Goal: Information Seeking & Learning: Learn about a topic

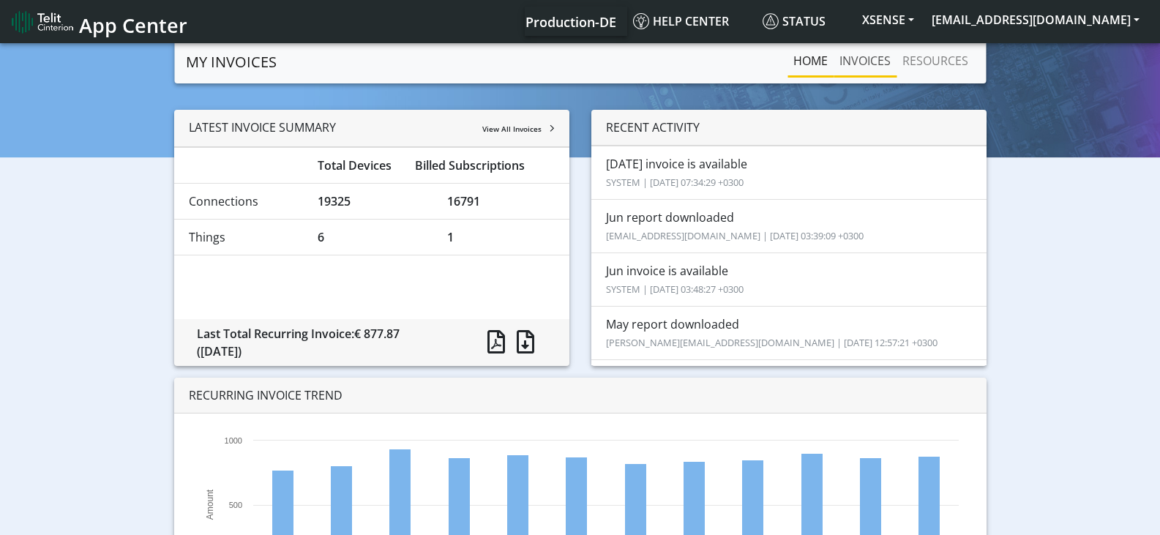
click at [867, 64] on link "INVOICES" at bounding box center [865, 60] width 63 height 29
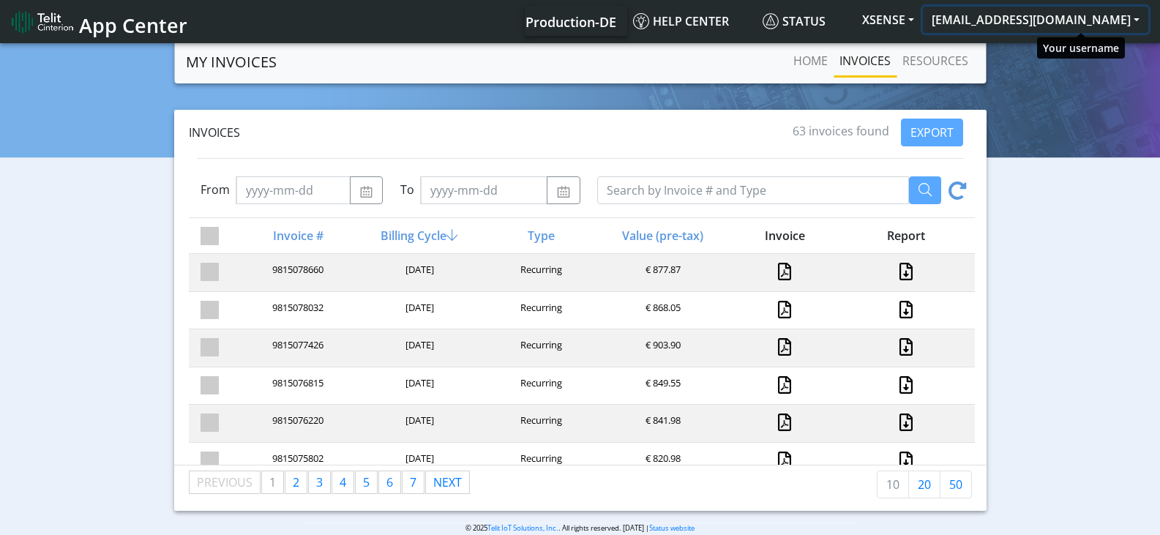
click at [1053, 26] on button "[EMAIL_ADDRESS][DOMAIN_NAME]" at bounding box center [1035, 20] width 225 height 26
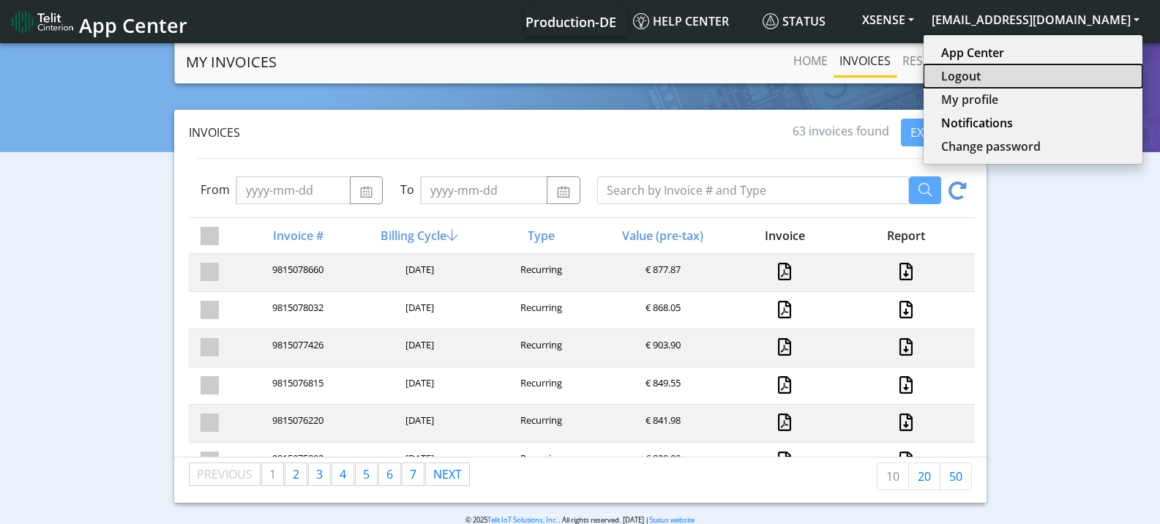
click at [1058, 75] on button "Logout" at bounding box center [1033, 75] width 219 height 23
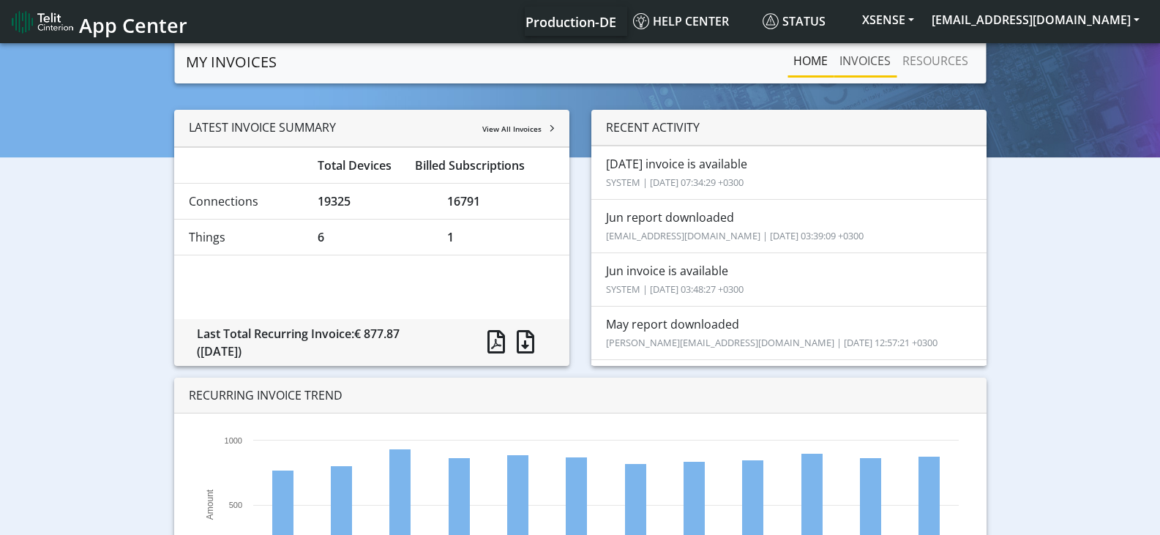
click at [856, 59] on link "INVOICES" at bounding box center [865, 60] width 63 height 29
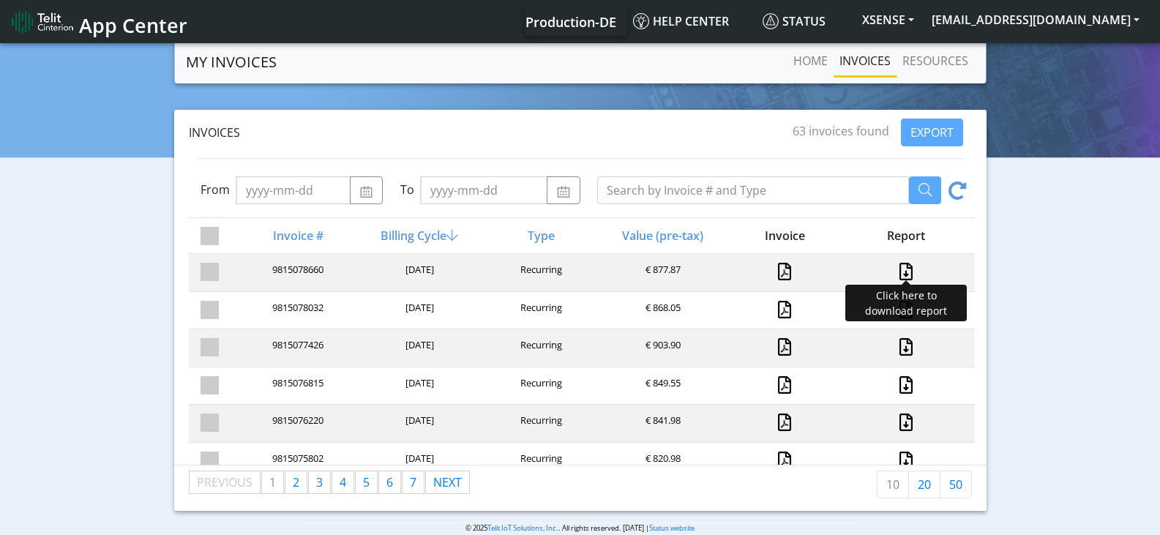
click at [897, 269] on link at bounding box center [906, 272] width 19 height 18
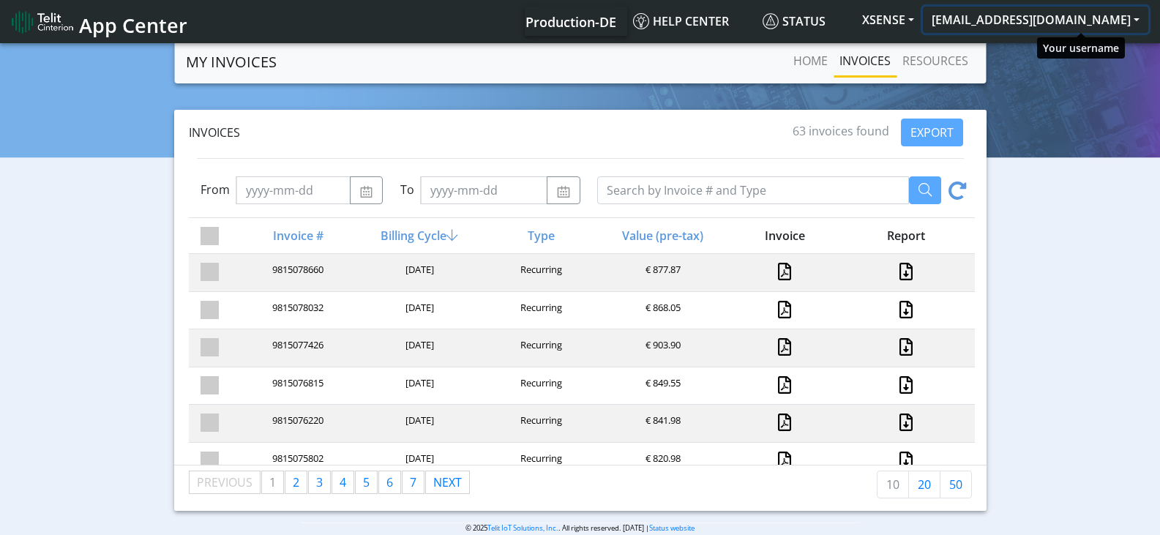
click at [1071, 12] on button "[EMAIL_ADDRESS][DOMAIN_NAME]" at bounding box center [1035, 20] width 225 height 26
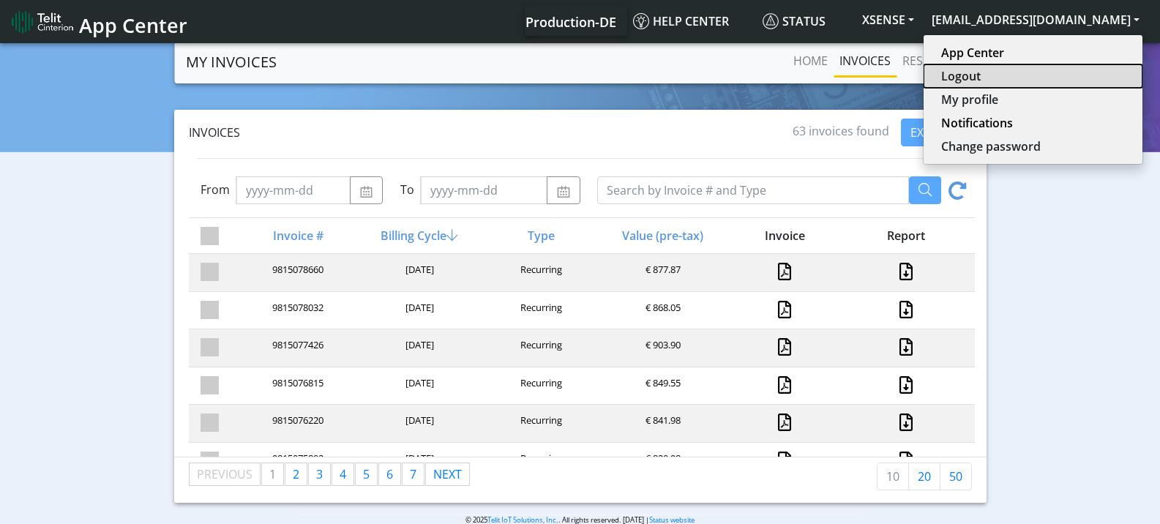
click at [1061, 77] on button "Logout" at bounding box center [1033, 75] width 219 height 23
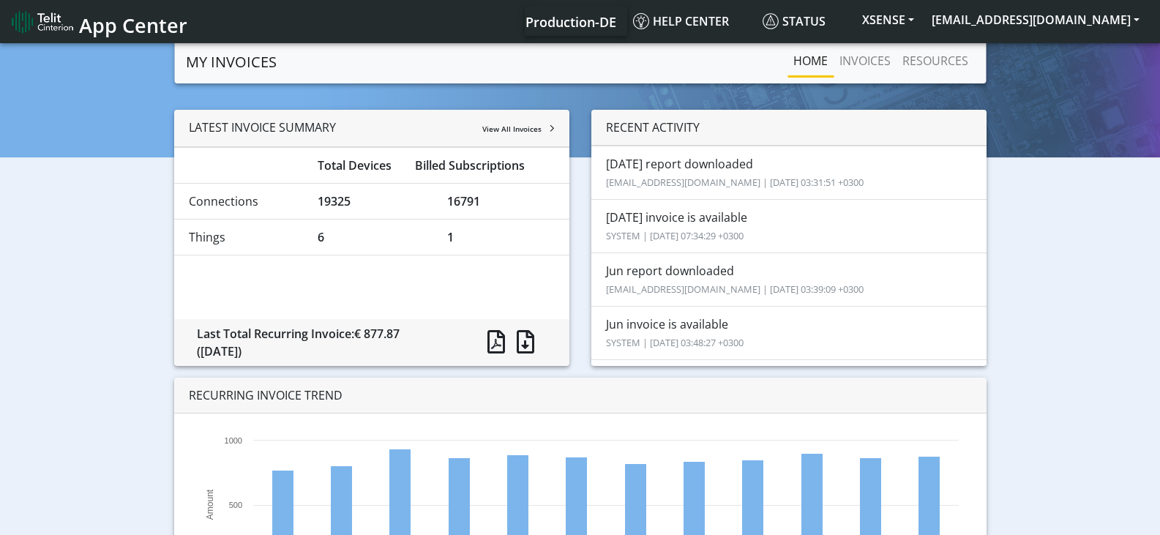
click at [88, 25] on span "App Center" at bounding box center [133, 25] width 108 height 27
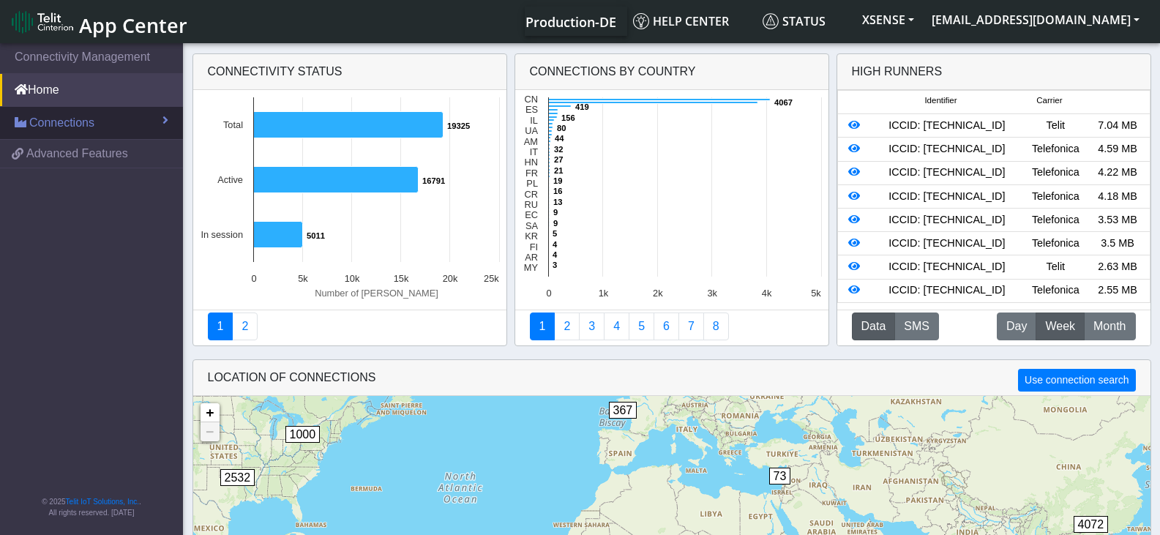
click at [112, 124] on link "Connections" at bounding box center [91, 123] width 183 height 32
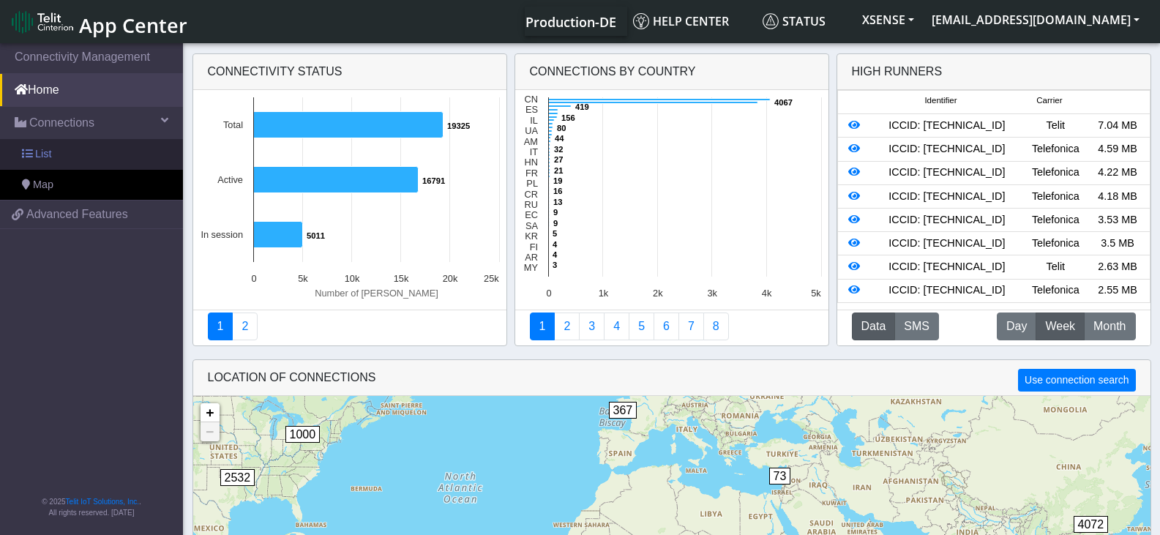
click at [102, 150] on link "List" at bounding box center [91, 154] width 183 height 31
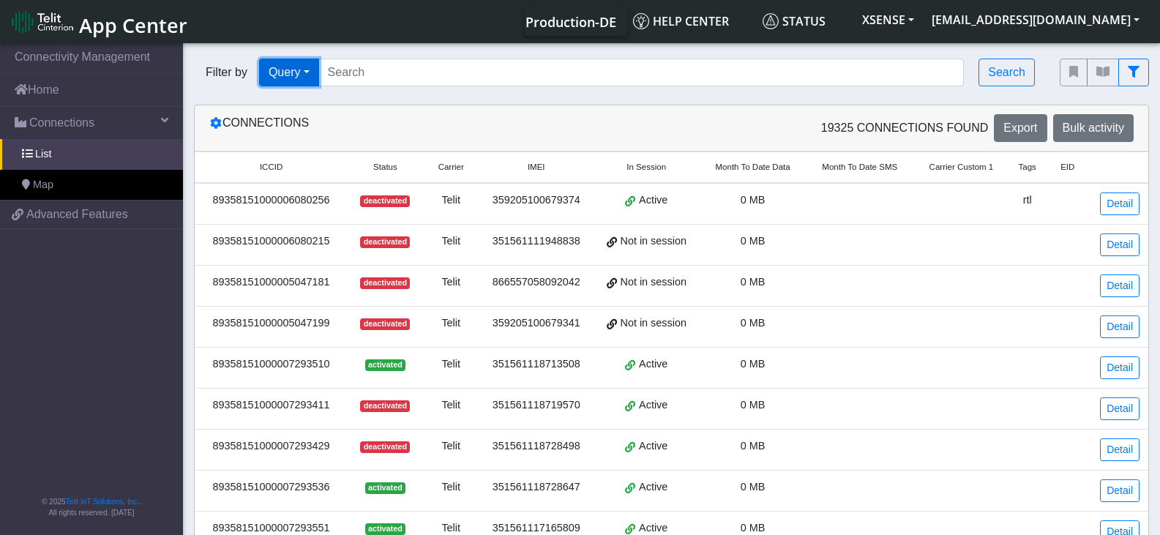
click at [291, 75] on button "Query" at bounding box center [289, 73] width 60 height 28
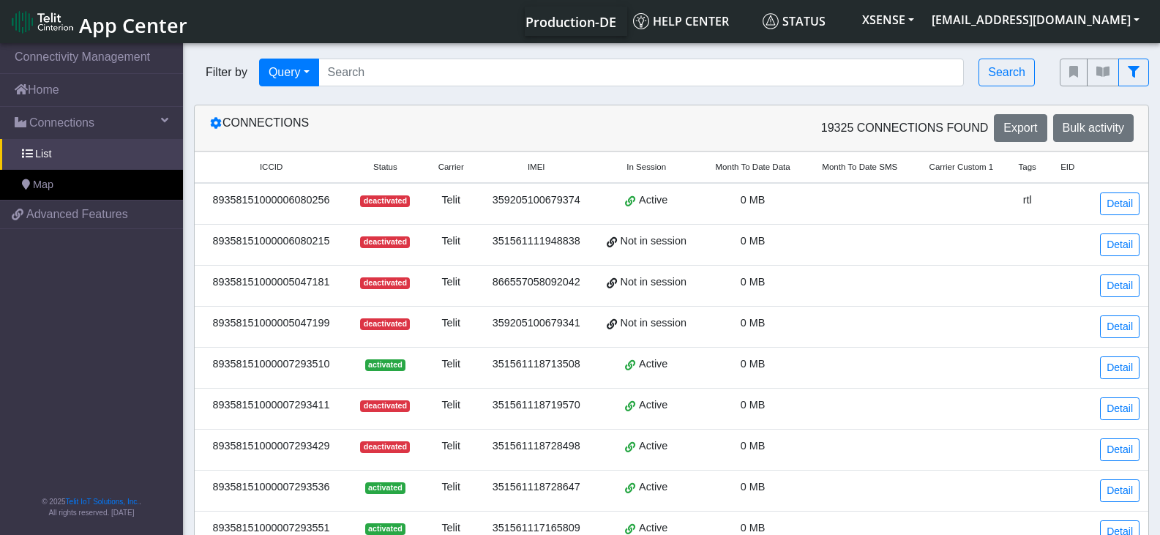
click at [81, 458] on nav "Connectivity Management Home Connections List Map 6e907fd763777a464d89c445e3b3b…" at bounding box center [91, 290] width 183 height 500
click at [1132, 408] on link "Detail" at bounding box center [1120, 408] width 40 height 23
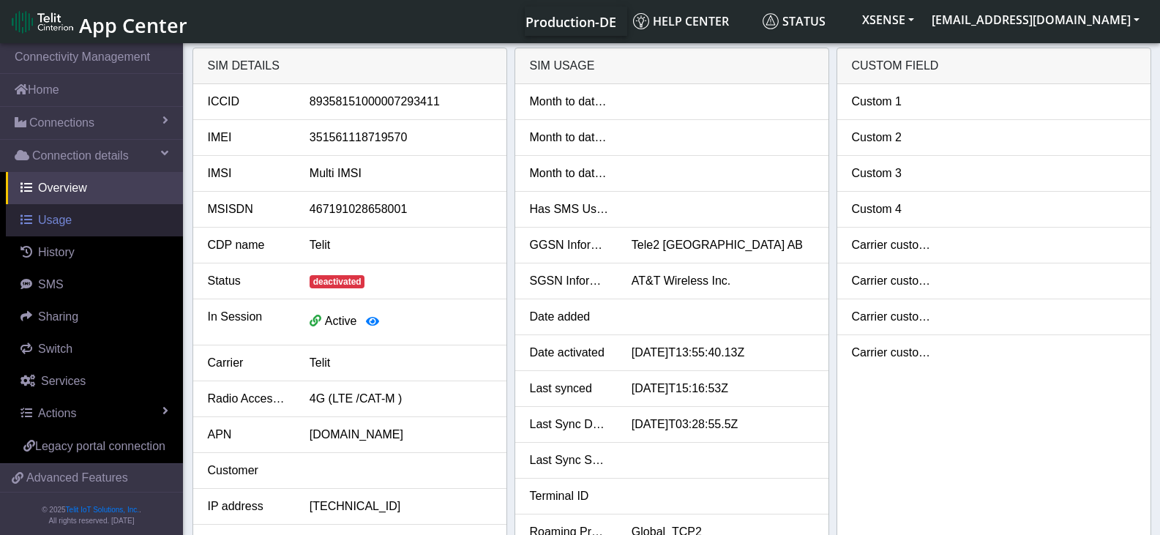
click at [77, 212] on link "Usage" at bounding box center [94, 220] width 177 height 32
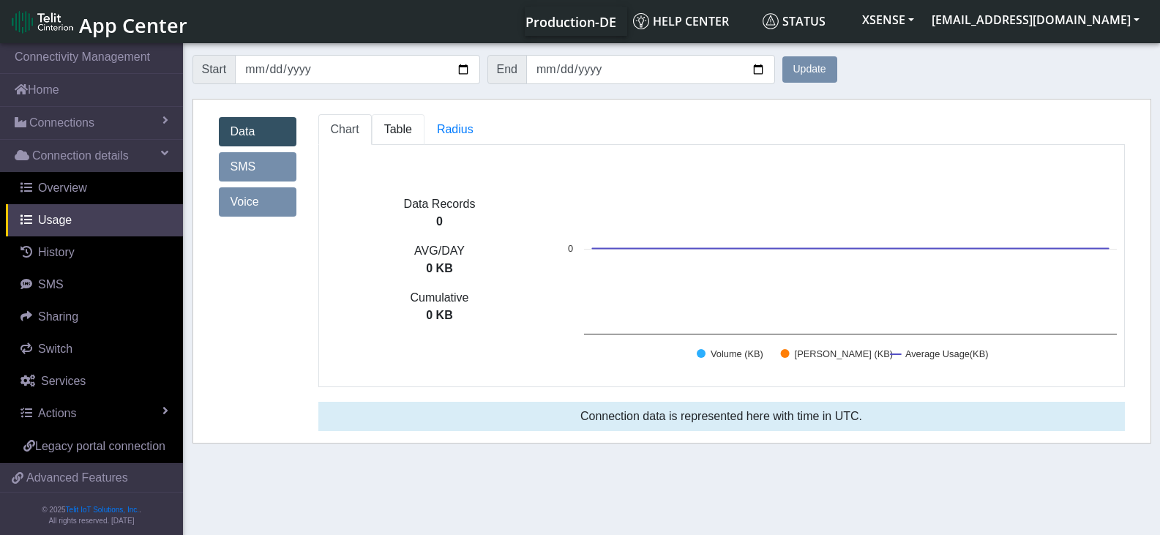
click at [403, 135] on span "Table" at bounding box center [398, 129] width 28 height 12
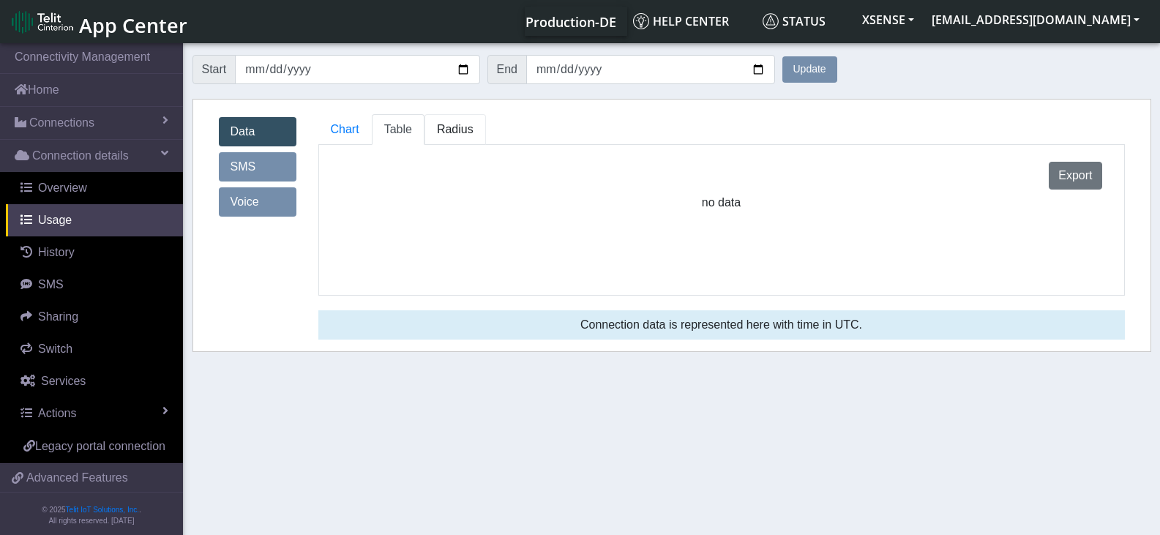
click at [412, 127] on span "Radius" at bounding box center [398, 129] width 28 height 12
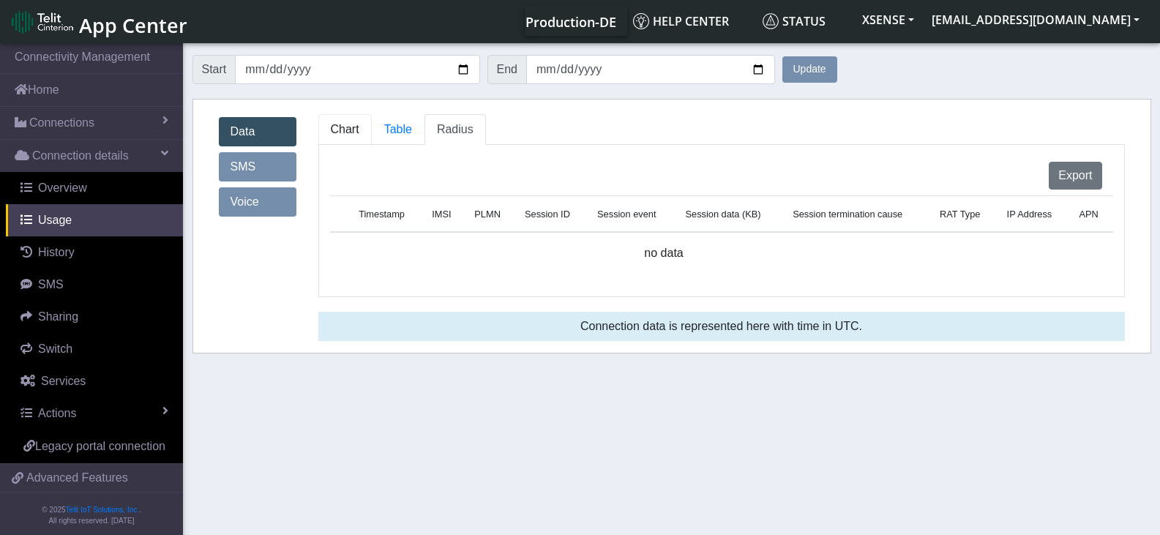
click at [352, 130] on span "Chart" at bounding box center [345, 129] width 29 height 12
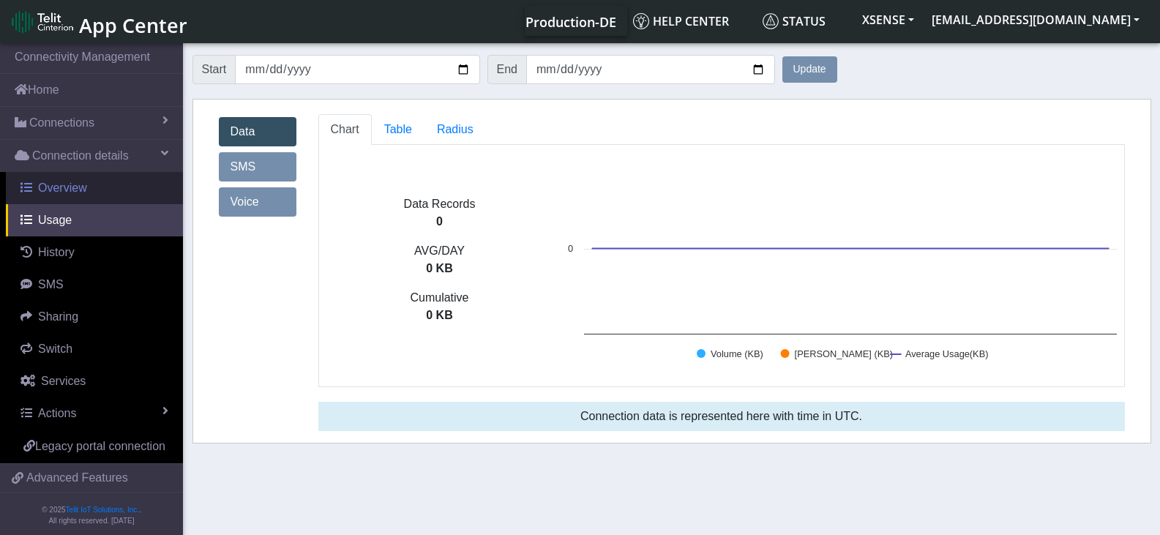
click at [105, 179] on link "Overview" at bounding box center [94, 188] width 177 height 32
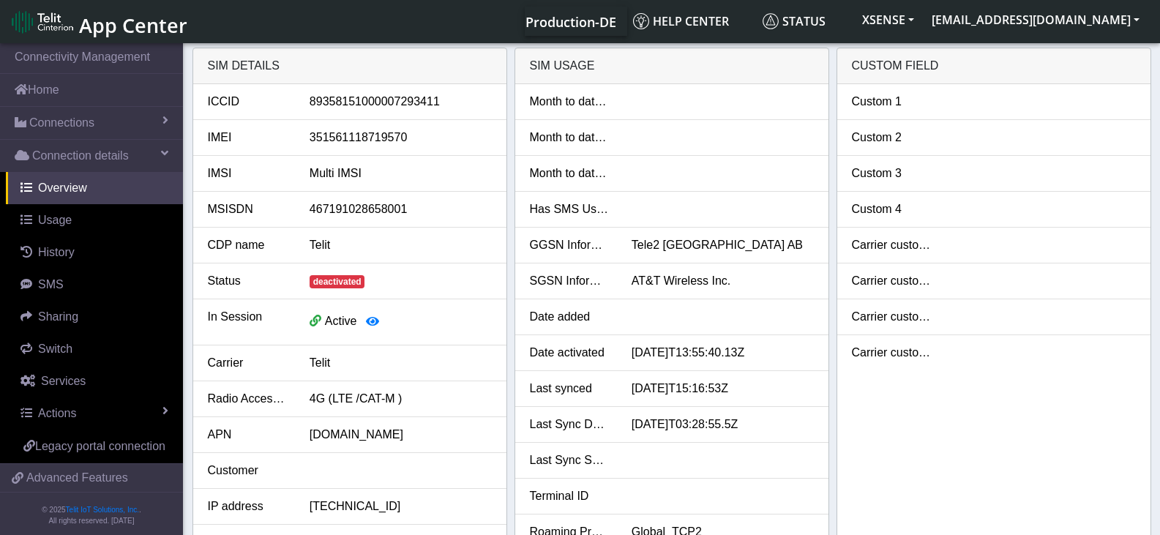
click at [1039, 374] on div "Custom 1 Custom 2 Custom 3 Custom 4 Carrier custom 1 Carrier custom 2 Carrier c…" at bounding box center [993, 361] width 313 height 555
click at [97, 380] on link "Services" at bounding box center [94, 381] width 177 height 32
select select "1: 1"
select select "3: 0"
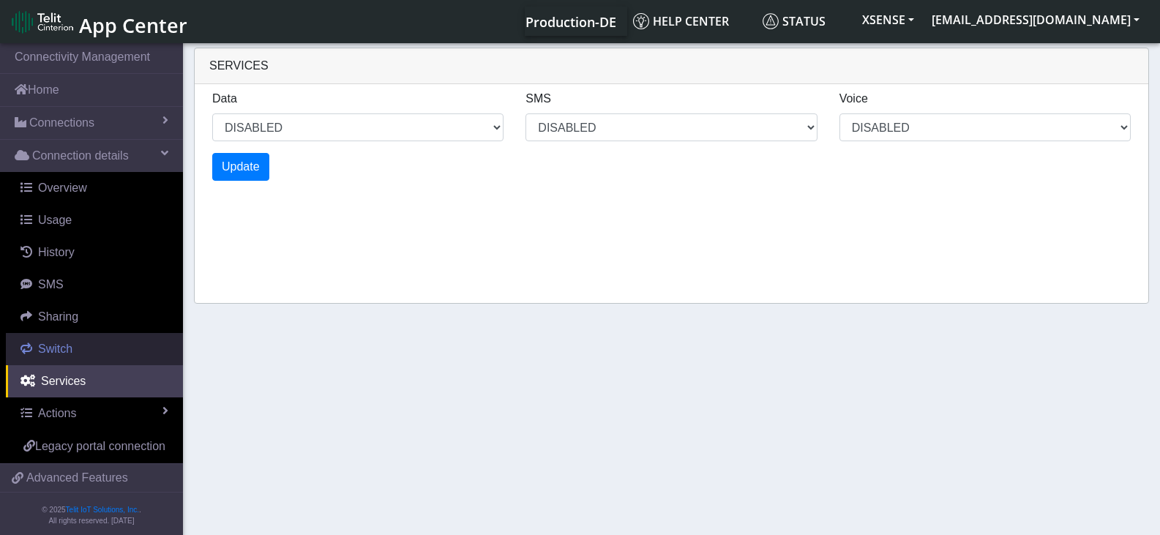
click at [90, 356] on link "Switch" at bounding box center [94, 349] width 177 height 32
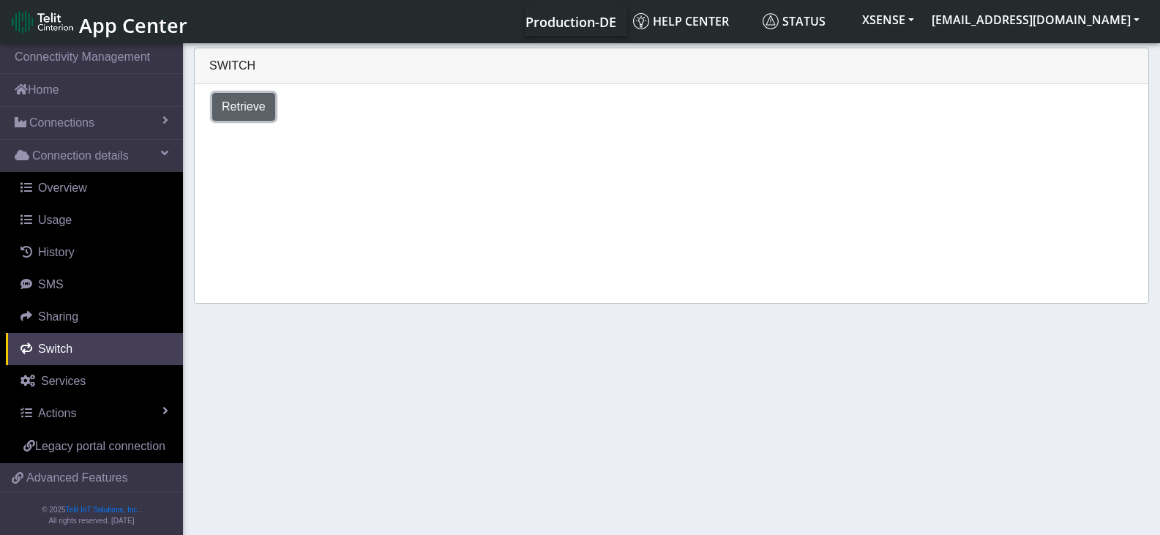
click at [244, 108] on span "Retrieve" at bounding box center [244, 106] width 44 height 12
select select "United States"
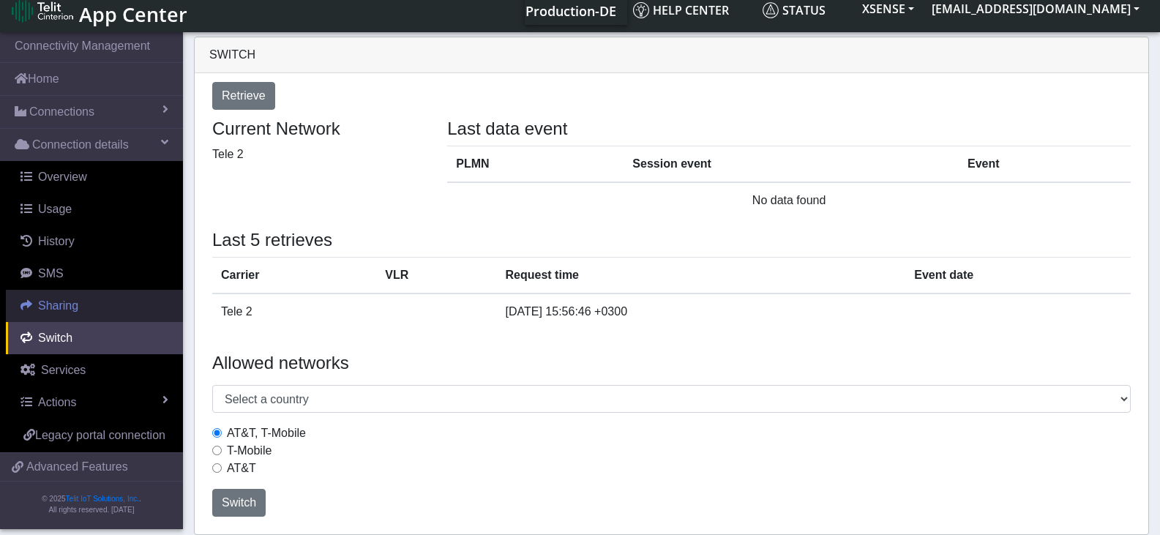
click at [100, 313] on link "Sharing" at bounding box center [94, 306] width 177 height 32
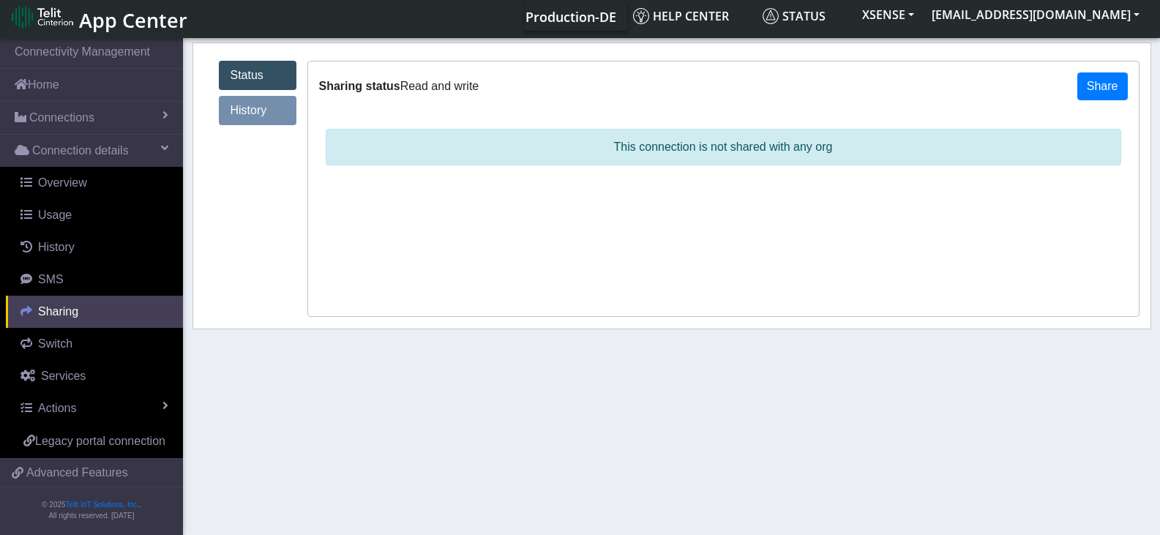
scroll to position [5, 0]
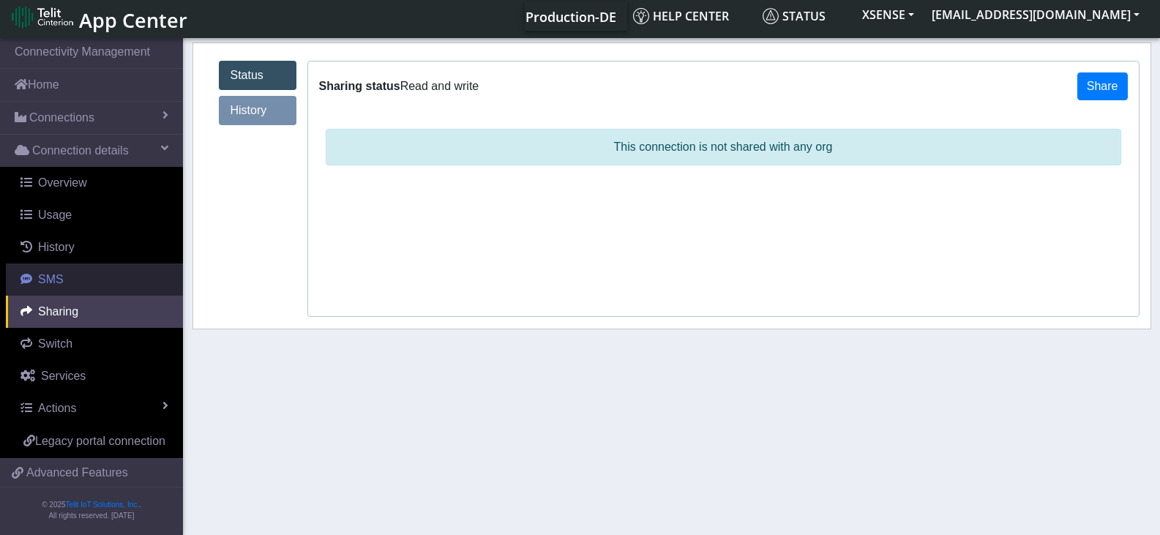
click at [99, 277] on link "SMS" at bounding box center [94, 279] width 177 height 32
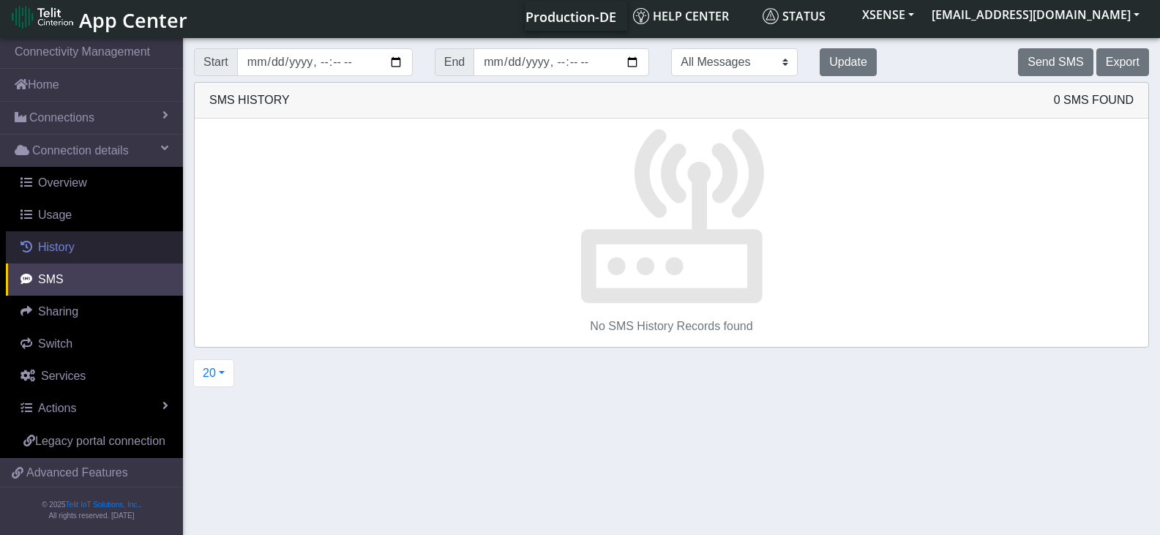
click at [72, 242] on span "History" at bounding box center [56, 247] width 37 height 12
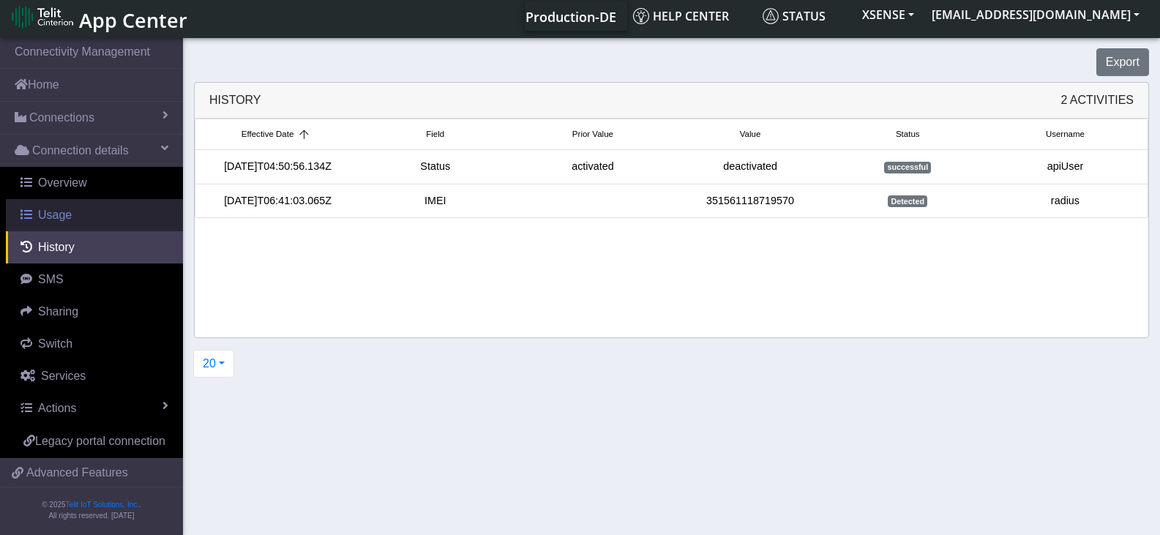
click at [77, 217] on link "Usage" at bounding box center [94, 215] width 177 height 32
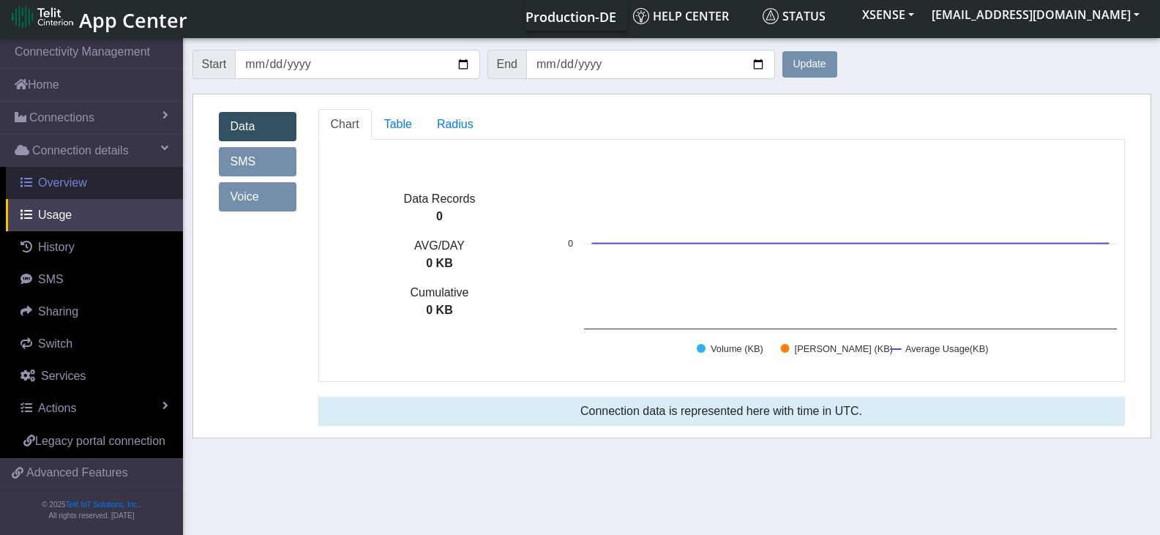
click at [82, 191] on link "Overview" at bounding box center [94, 183] width 177 height 32
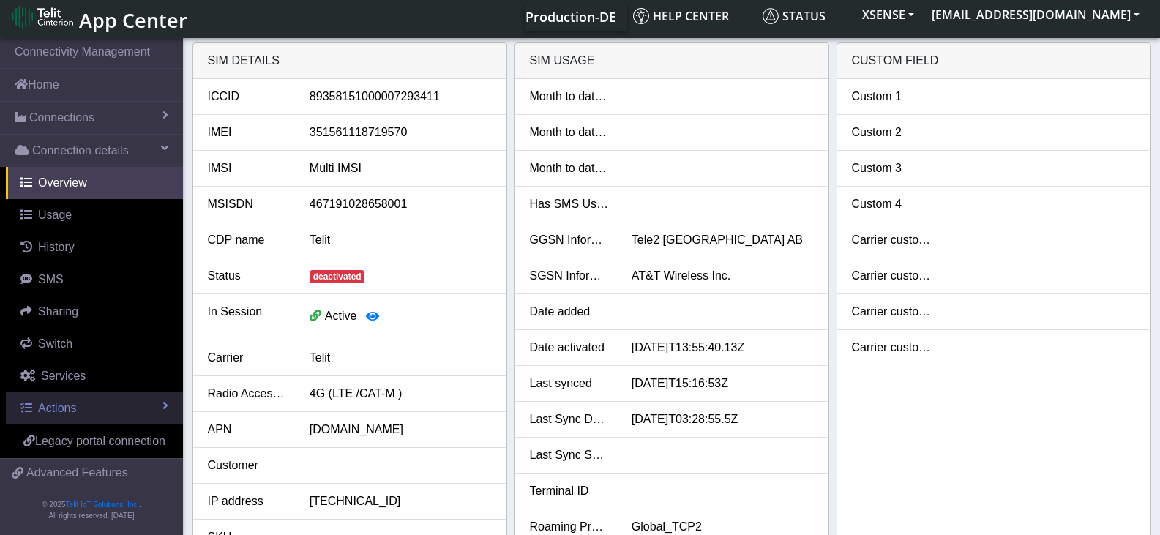
click at [148, 401] on link "Actions" at bounding box center [94, 408] width 177 height 32
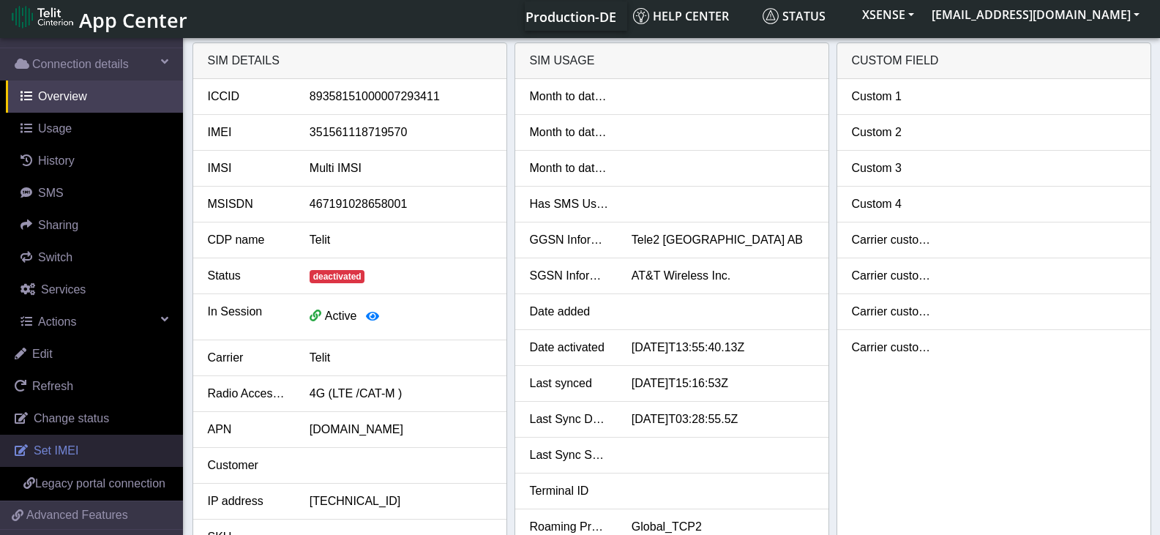
scroll to position [154, 0]
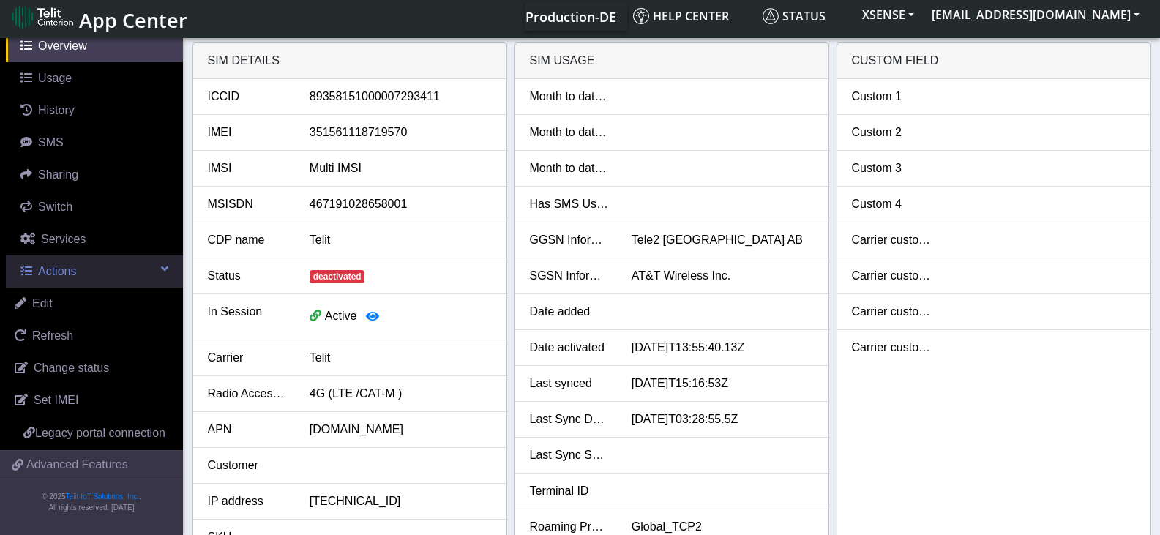
click at [104, 255] on link "Actions" at bounding box center [94, 271] width 177 height 32
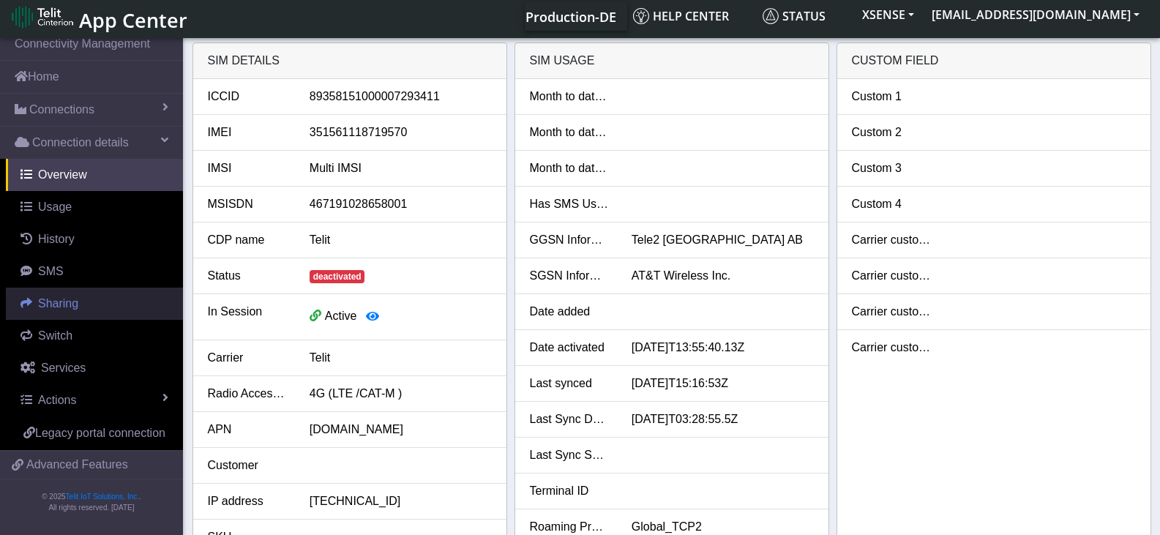
scroll to position [0, 0]
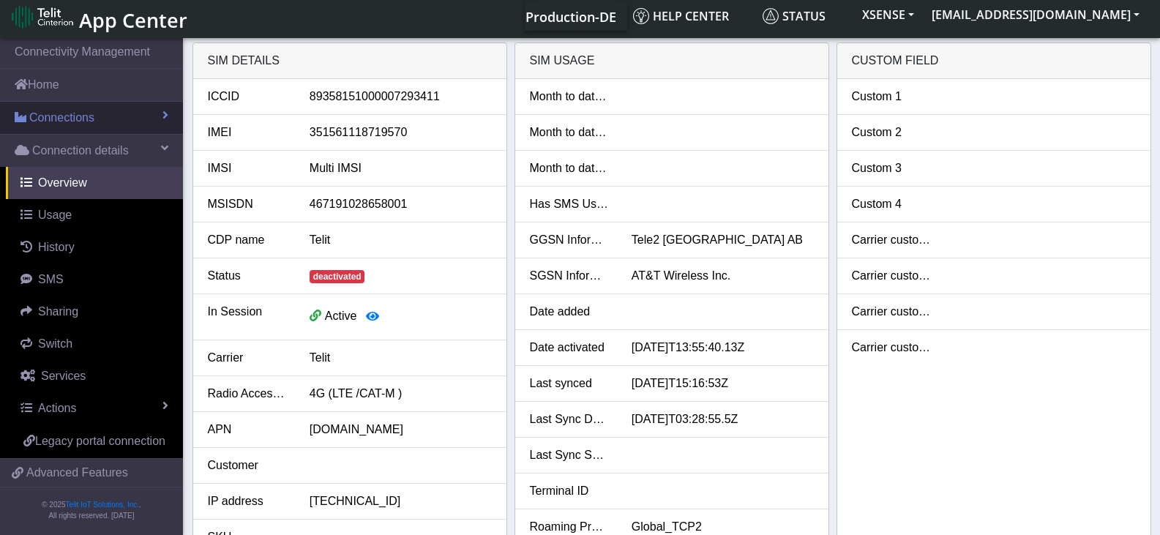
click at [96, 108] on link "Connections" at bounding box center [91, 118] width 183 height 32
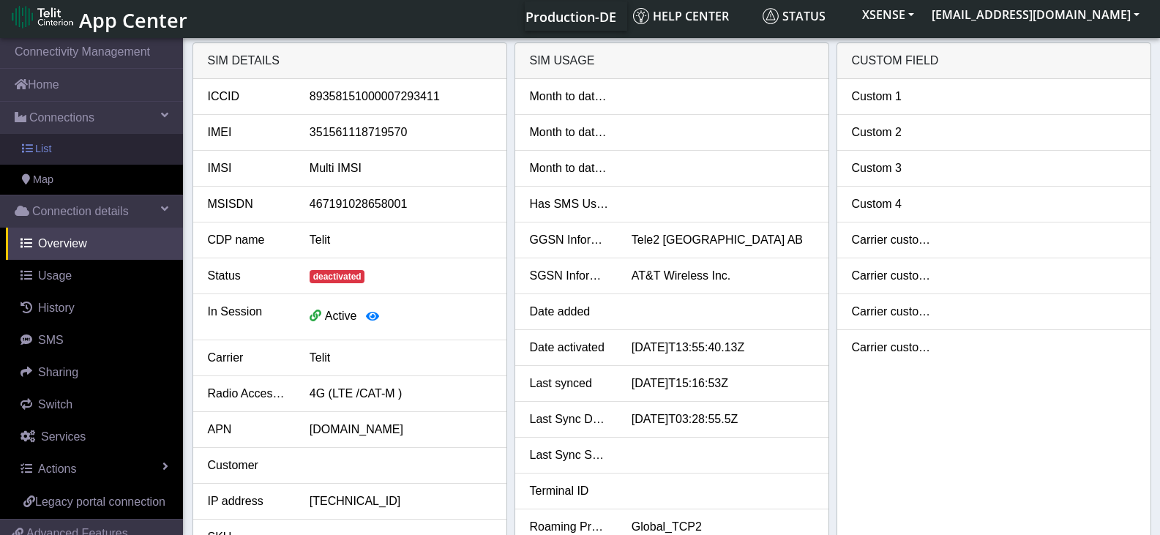
click at [93, 147] on link "List" at bounding box center [91, 149] width 183 height 31
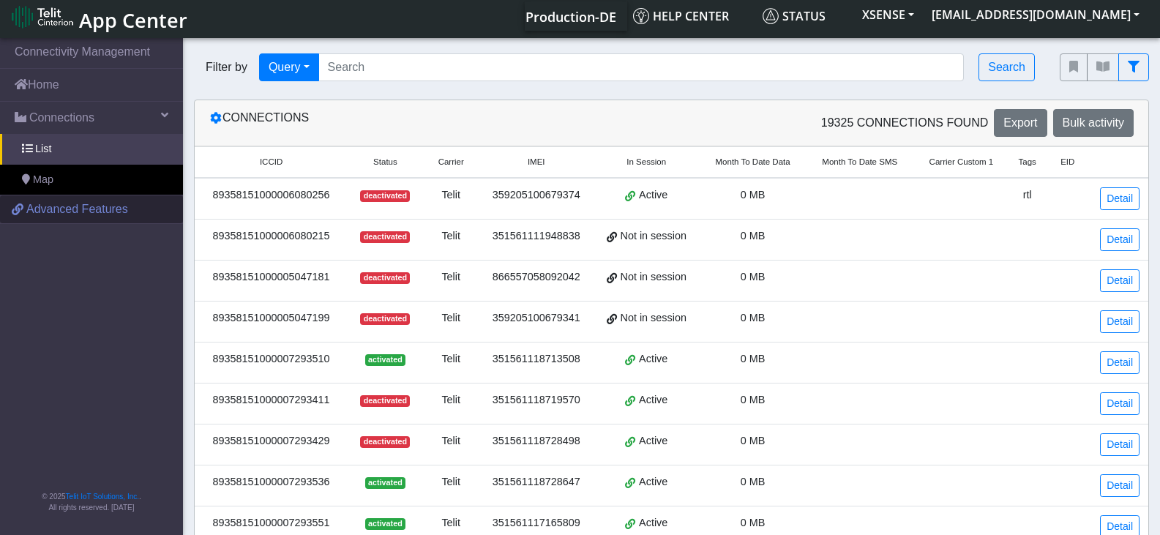
click at [116, 204] on span "Advanced Features" at bounding box center [77, 210] width 102 height 18
click at [31, 302] on nav "Connectivity Management Home Connections List Map 6e907fd763777a464d89c445e3b3b…" at bounding box center [91, 285] width 183 height 500
